Goal: Task Accomplishment & Management: Complete application form

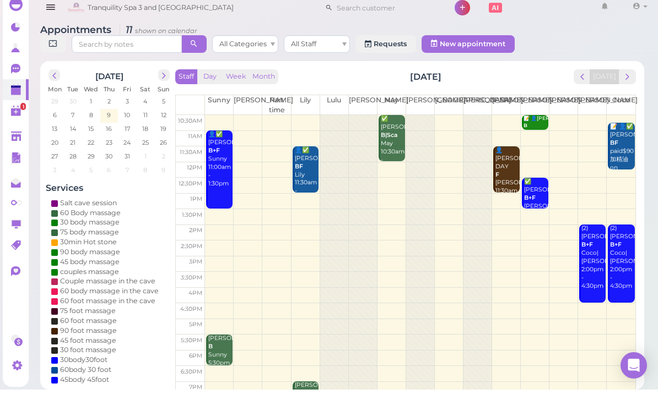
scroll to position [4, 0]
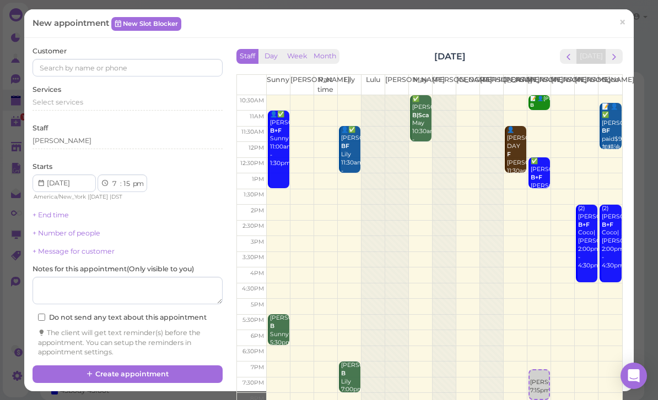
click at [626, 25] on span "×" at bounding box center [622, 22] width 7 height 15
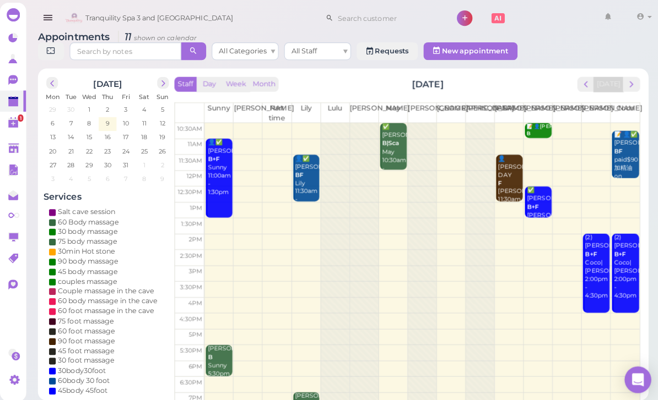
scroll to position [39, 0]
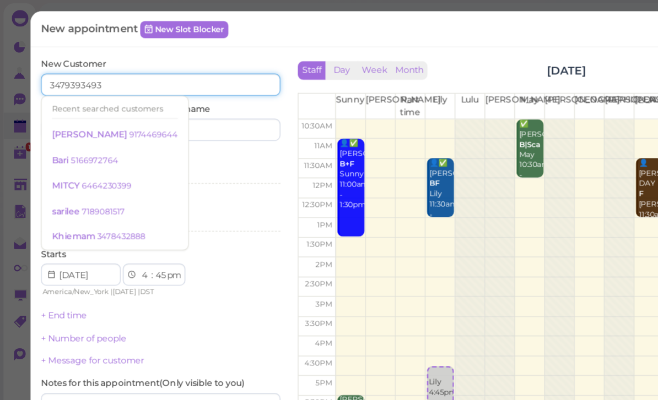
type input "3479393493"
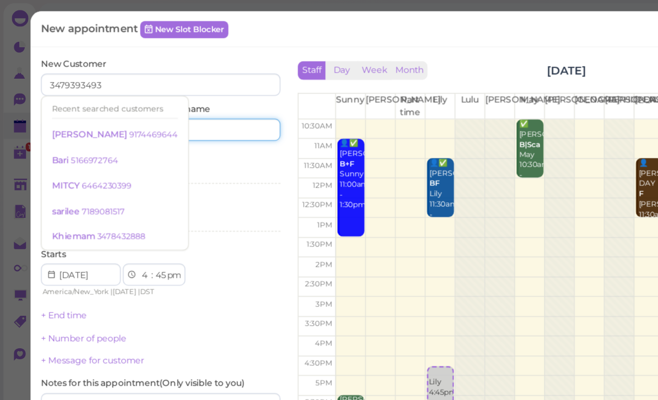
click at [181, 101] on input at bounding box center [176, 104] width 91 height 18
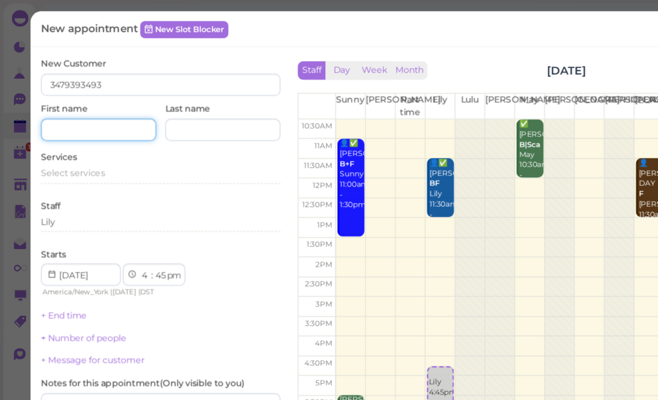
click at [84, 107] on input at bounding box center [77, 104] width 91 height 18
type input "[PERSON_NAME]"
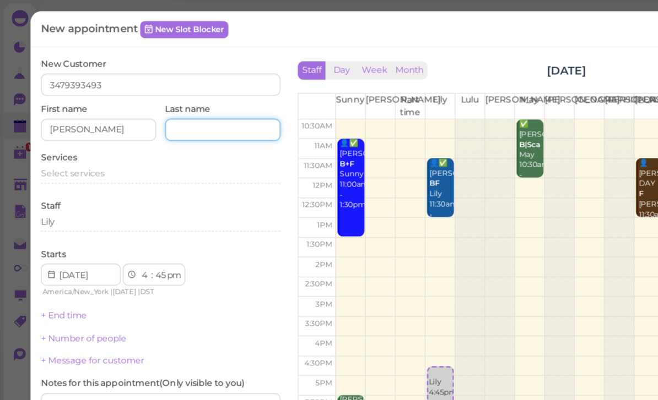
click at [158, 107] on input at bounding box center [176, 104] width 91 height 18
type input "[PERSON_NAME]"
click at [66, 139] on span "Select services" at bounding box center [57, 138] width 51 height 8
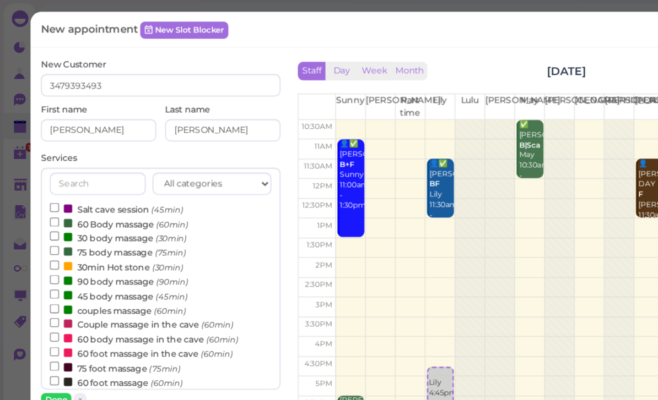
click at [98, 177] on label "60 Body massage (60min)" at bounding box center [95, 178] width 110 height 12
click at [47, 177] on input "60 Body massage (60min)" at bounding box center [43, 176] width 7 height 7
click at [48, 312] on button "Done" at bounding box center [44, 318] width 24 height 12
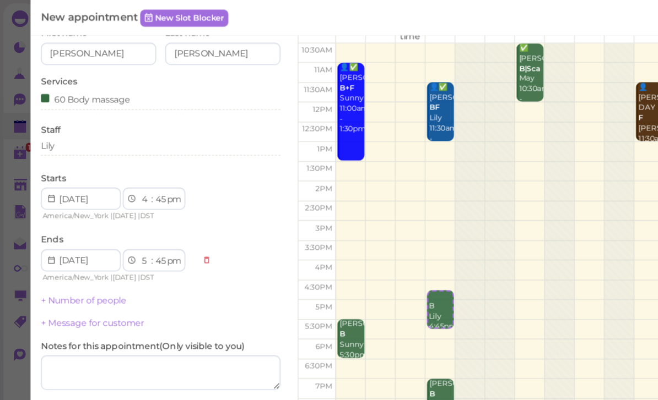
scroll to position [60, 0]
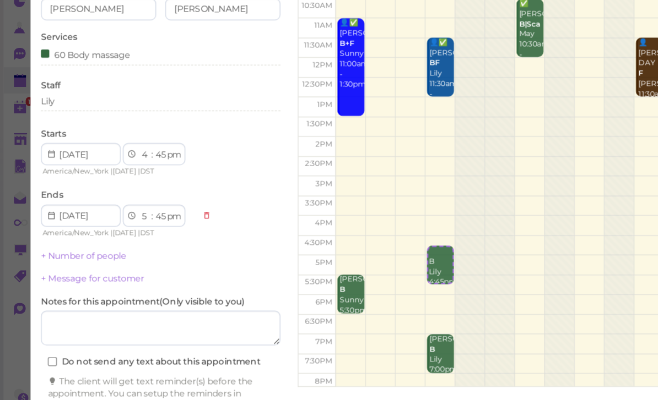
click at [165, 372] on button "Create appointment" at bounding box center [127, 381] width 190 height 18
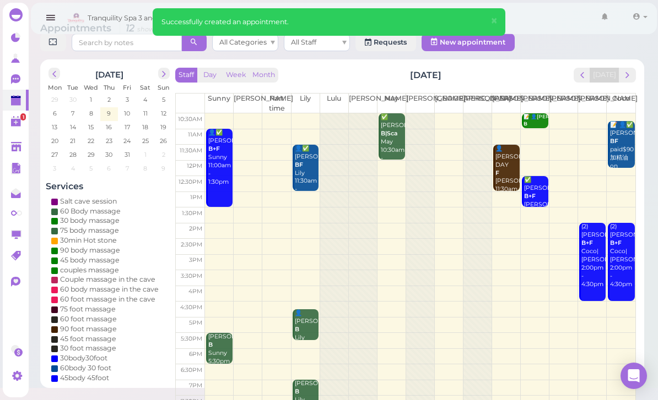
scroll to position [0, 0]
